Goal: Task Accomplishment & Management: Manage account settings

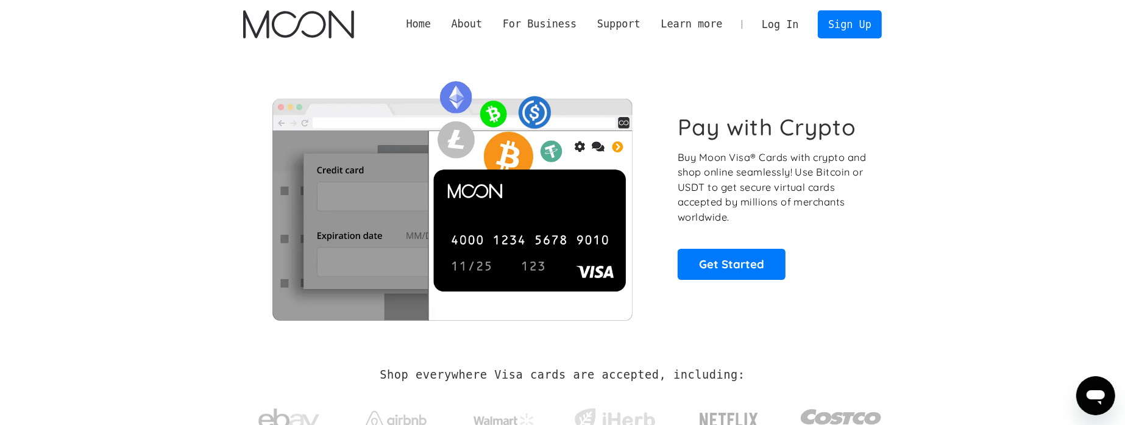
click at [782, 25] on link "Log In" at bounding box center [779, 24] width 57 height 27
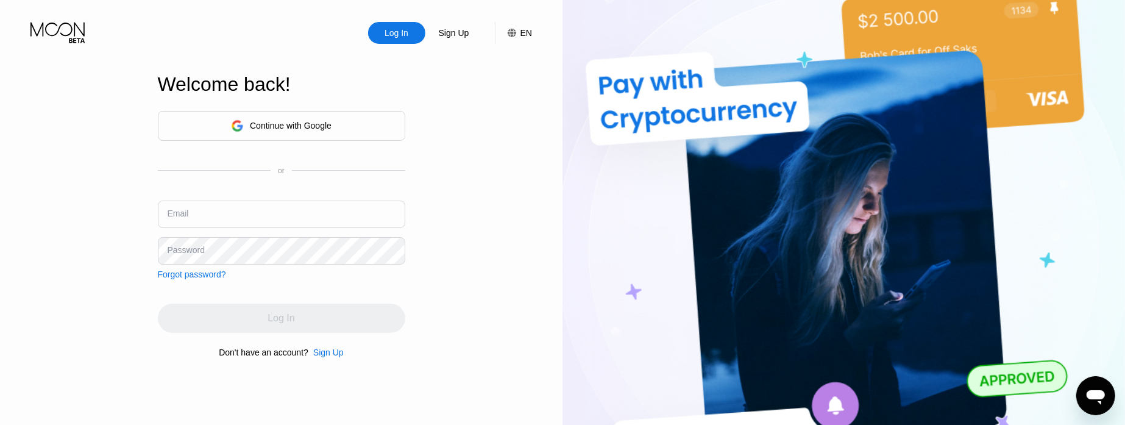
click at [211, 218] on input "text" at bounding box center [281, 213] width 247 height 27
click at [209, 220] on input "text" at bounding box center [281, 213] width 247 height 27
type input "spevarza@gmail.com"
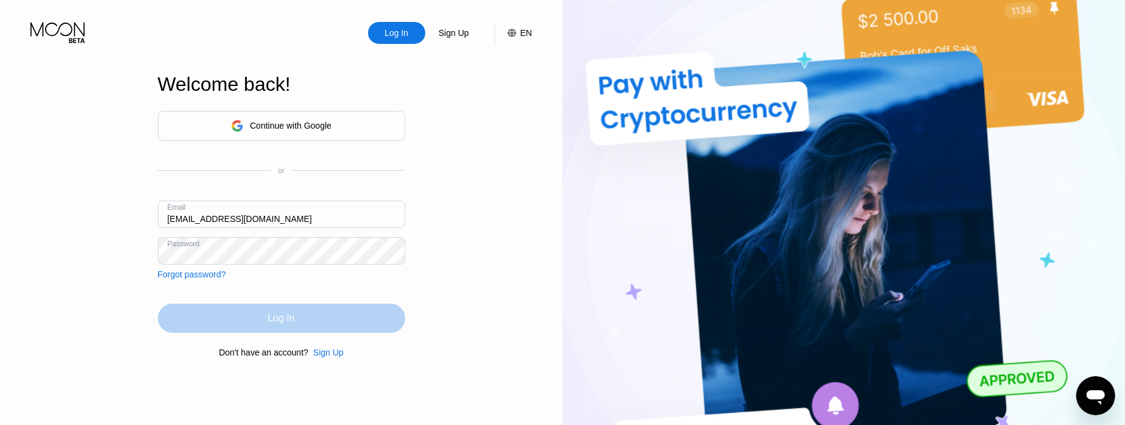
click at [268, 316] on div "Log In" at bounding box center [281, 317] width 247 height 29
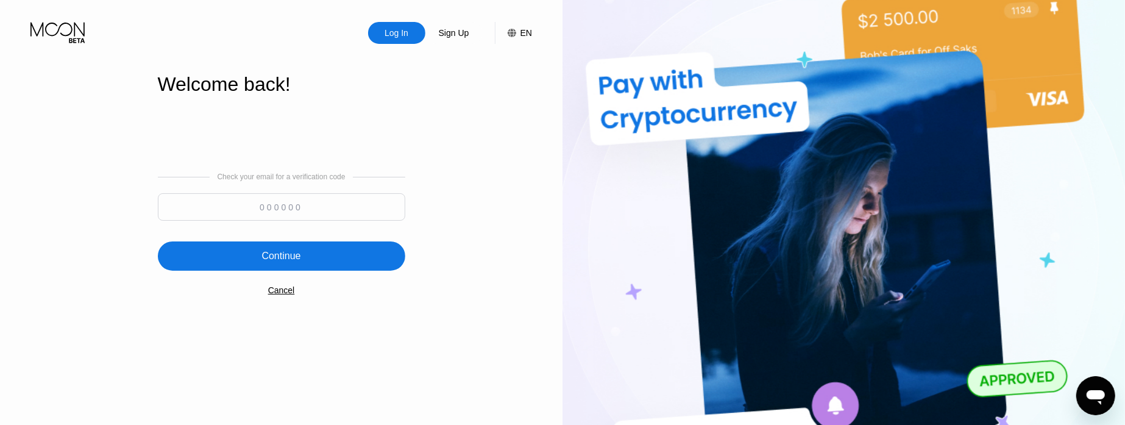
click at [294, 212] on input at bounding box center [281, 206] width 247 height 27
paste input "697336"
type input "697336"
click at [256, 260] on div "Continue" at bounding box center [281, 255] width 247 height 29
